Goal: Transaction & Acquisition: Purchase product/service

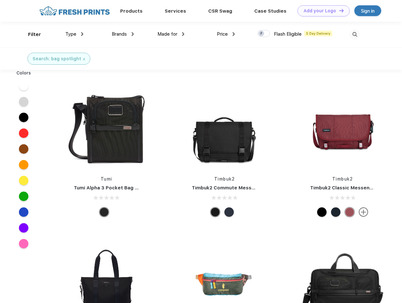
click at [321, 11] on link "Add your Logo Design Tool" at bounding box center [324, 10] width 52 height 11
click at [0, 0] on div "Design Tool" at bounding box center [0, 0] width 0 height 0
click at [339, 10] on link "Add your Logo Design Tool" at bounding box center [324, 10] width 52 height 11
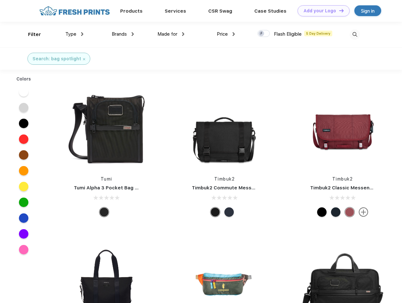
click at [30, 34] on div "Filter" at bounding box center [34, 34] width 13 height 7
click at [74, 34] on span "Type" at bounding box center [70, 34] width 11 height 6
click at [123, 34] on span "Brands" at bounding box center [119, 34] width 15 height 6
click at [171, 34] on span "Made for" at bounding box center [167, 34] width 20 height 6
click at [226, 34] on span "Price" at bounding box center [222, 34] width 11 height 6
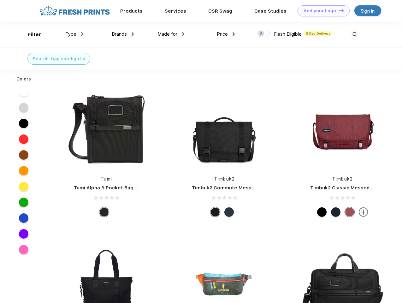
click at [264, 34] on div at bounding box center [263, 33] width 12 height 7
click at [262, 34] on input "checkbox" at bounding box center [259, 32] width 4 height 4
click at [355, 34] on img at bounding box center [355, 34] width 10 height 10
